Goal: Task Accomplishment & Management: Use online tool/utility

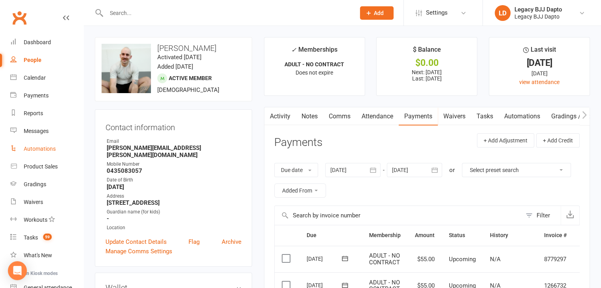
scroll to position [74, 0]
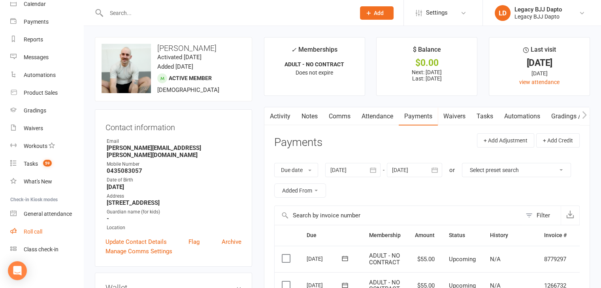
click at [40, 229] on div "Roll call" at bounding box center [33, 232] width 19 height 6
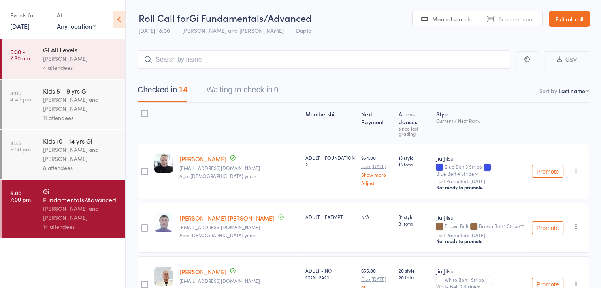
click at [81, 48] on div "Gi All Levels" at bounding box center [80, 49] width 75 height 9
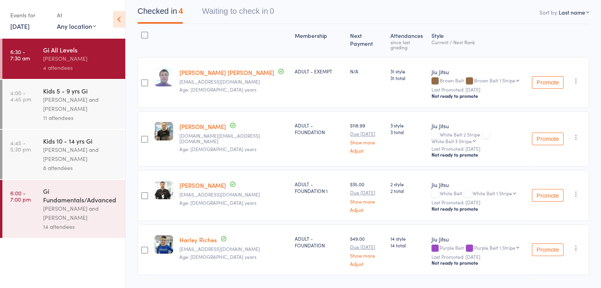
scroll to position [79, 0]
click at [65, 103] on div "[PERSON_NAME] and [PERSON_NAME]" at bounding box center [80, 104] width 75 height 18
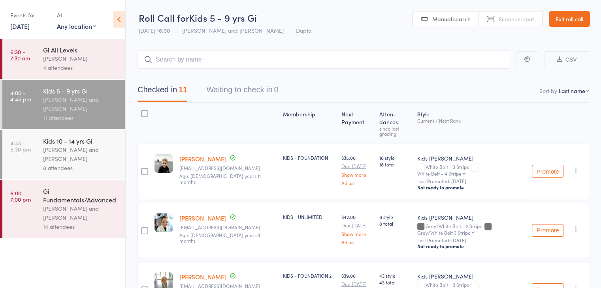
click at [89, 149] on div "[PERSON_NAME] and [PERSON_NAME]" at bounding box center [80, 154] width 75 height 18
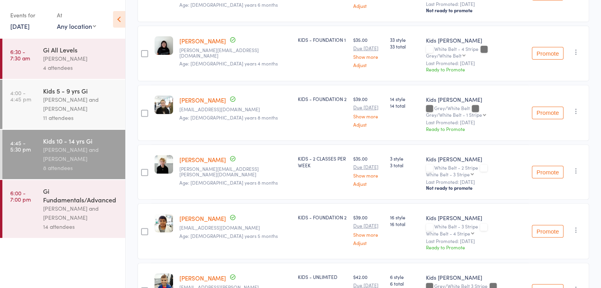
scroll to position [316, 0]
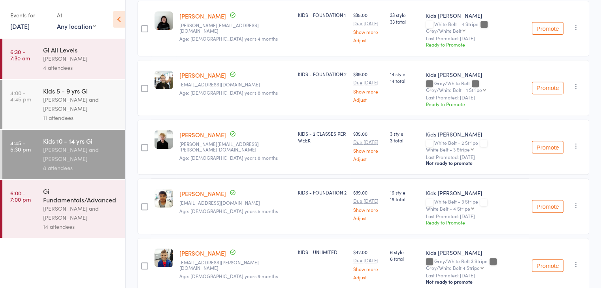
click at [62, 200] on div "Gi Fundamentals/Advanced" at bounding box center [80, 195] width 75 height 17
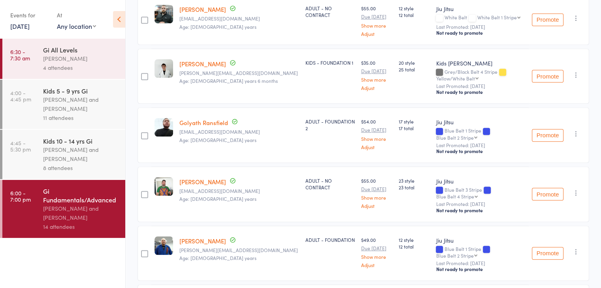
scroll to position [622, 0]
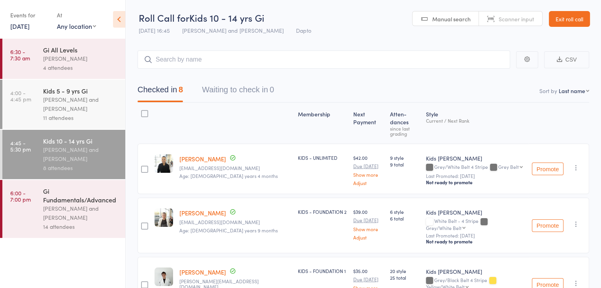
click at [569, 23] on link "Exit roll call" at bounding box center [569, 19] width 41 height 16
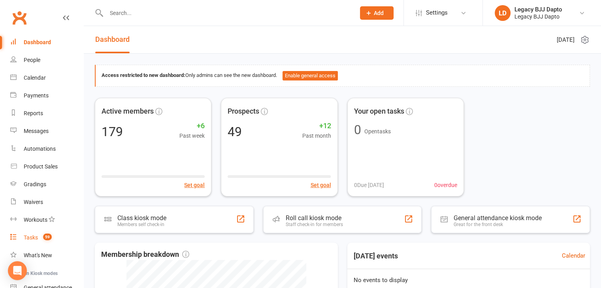
scroll to position [74, 0]
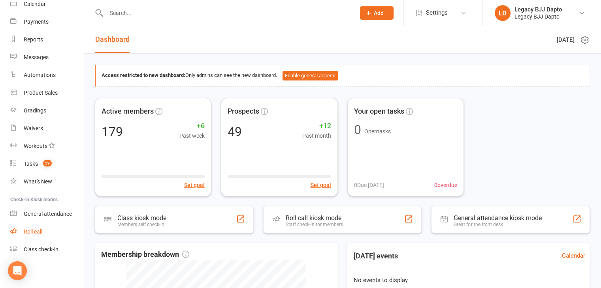
click at [34, 231] on div "Roll call" at bounding box center [33, 232] width 19 height 6
